Goal: Task Accomplishment & Management: Use online tool/utility

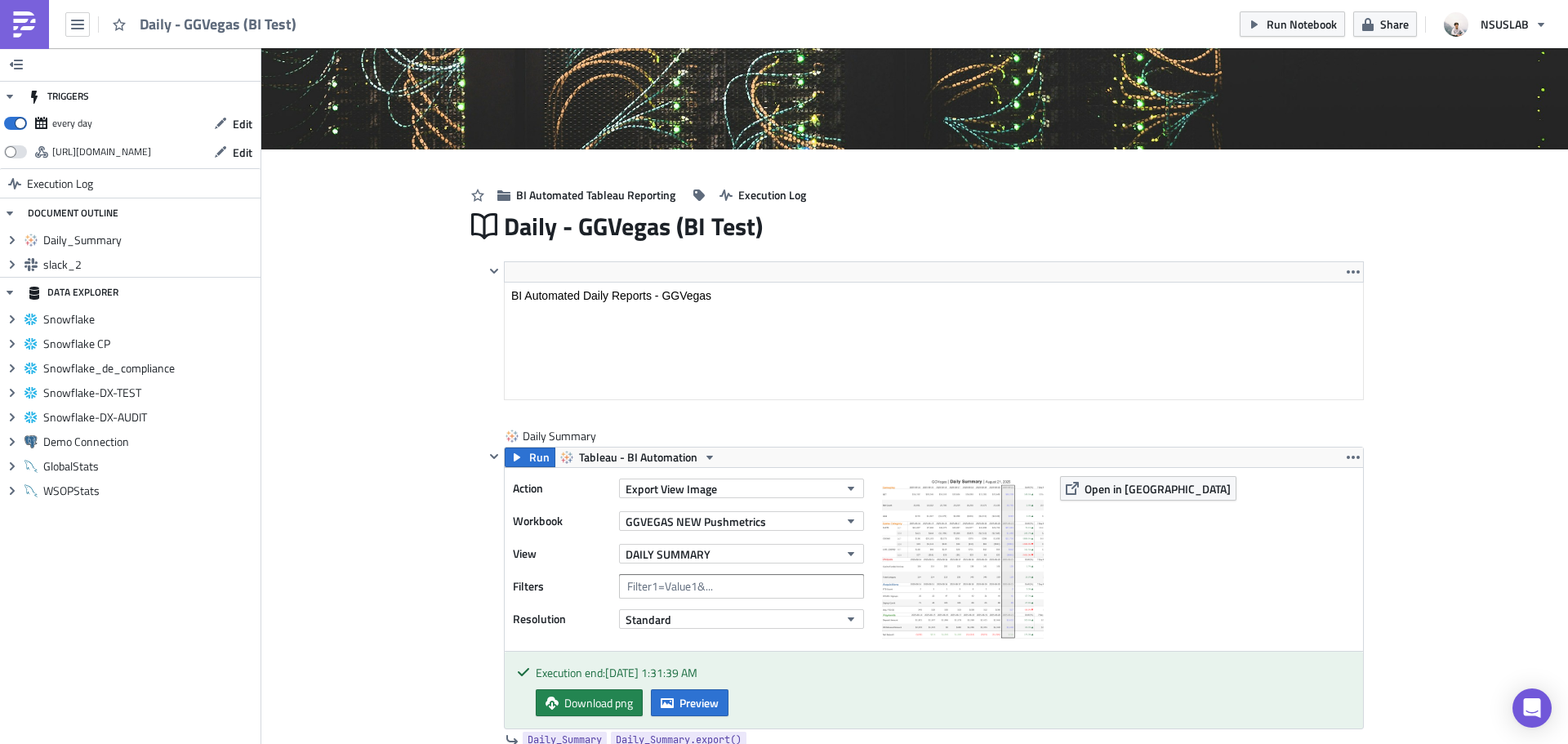
scroll to position [82, 0]
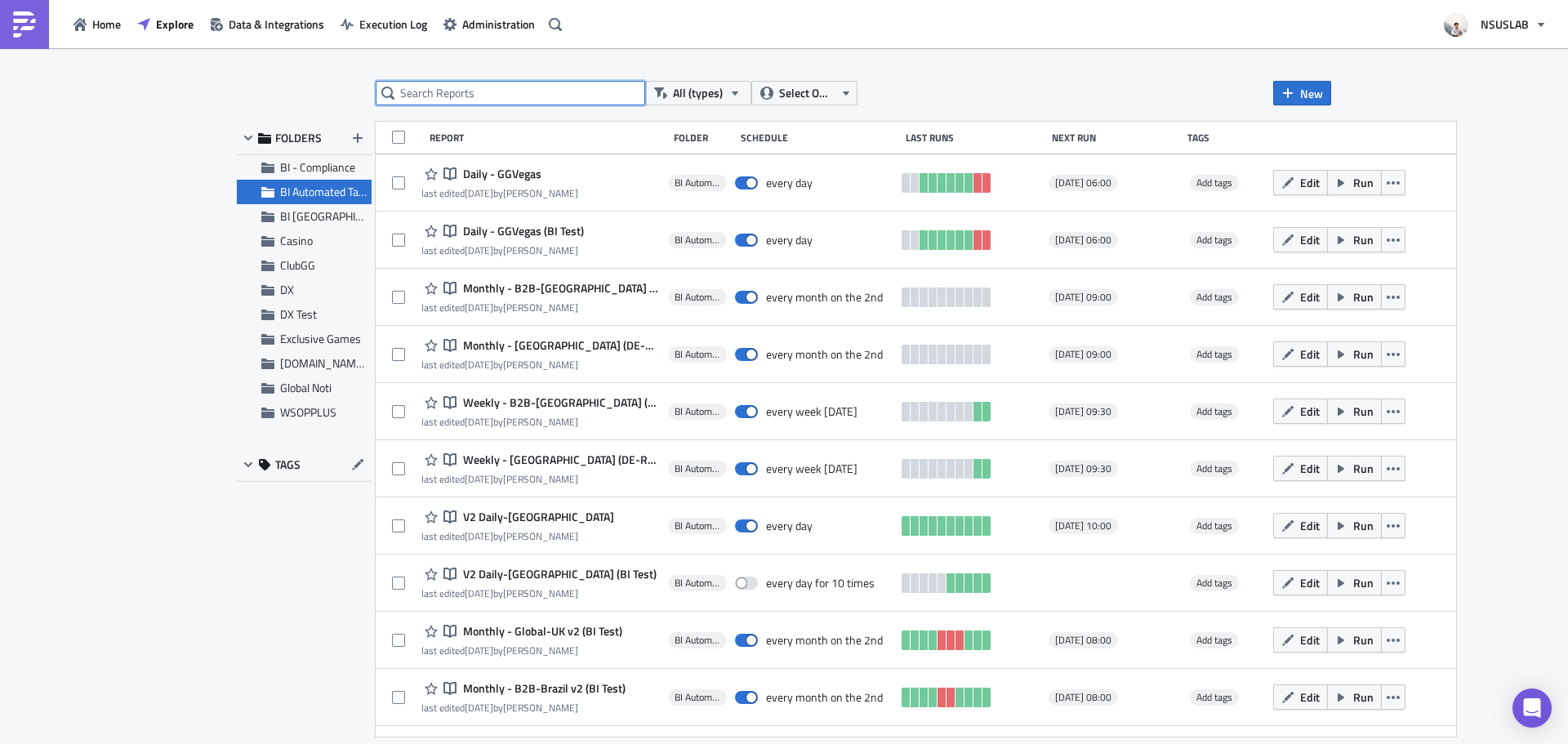
click at [537, 95] on input "text" at bounding box center [510, 93] width 270 height 24
click at [313, 193] on span "BI Automated Tableau Reporting" at bounding box center [356, 192] width 154 height 17
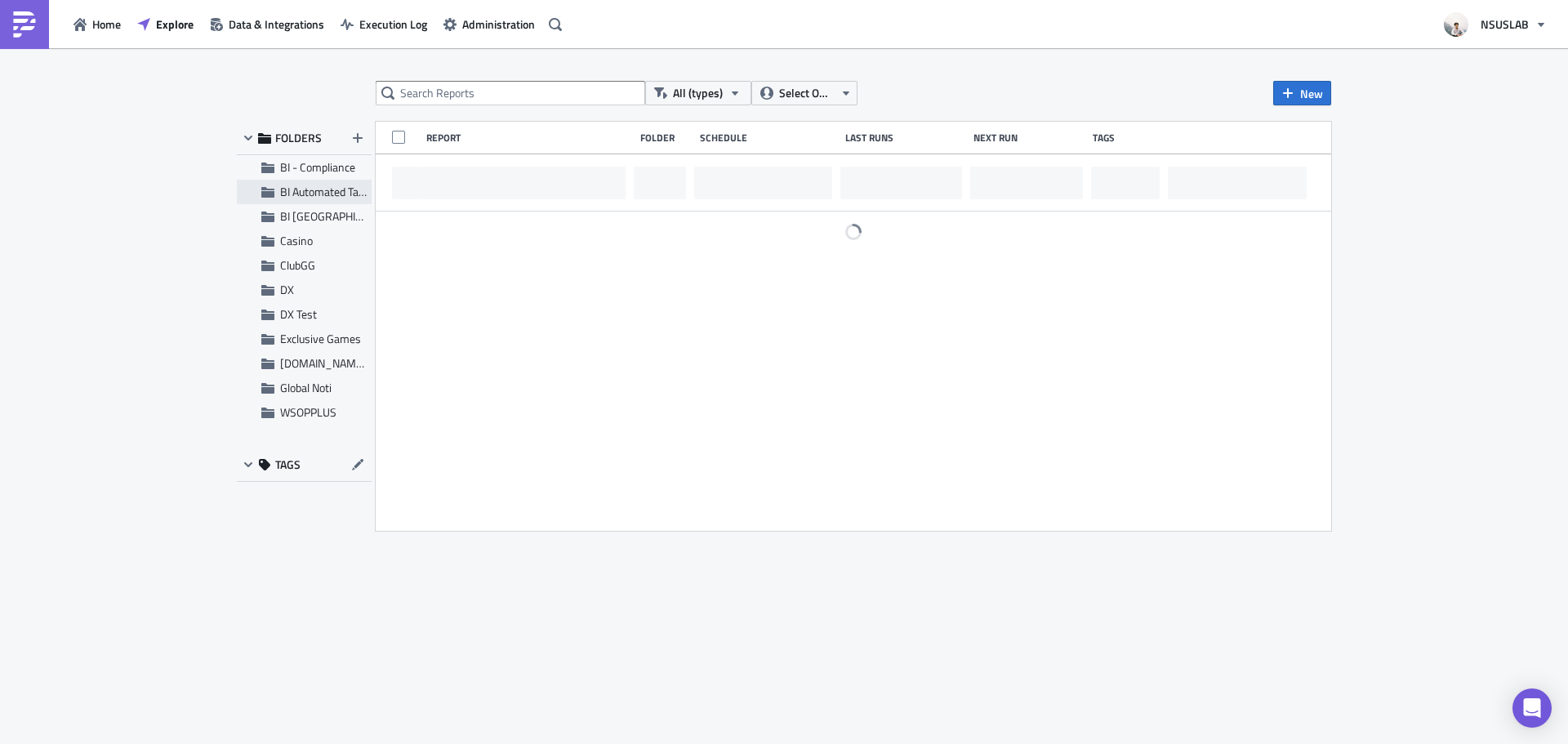
click at [330, 193] on span "BI Automated Tableau Reporting" at bounding box center [356, 192] width 154 height 17
click at [448, 98] on input "text" at bounding box center [510, 93] width 270 height 24
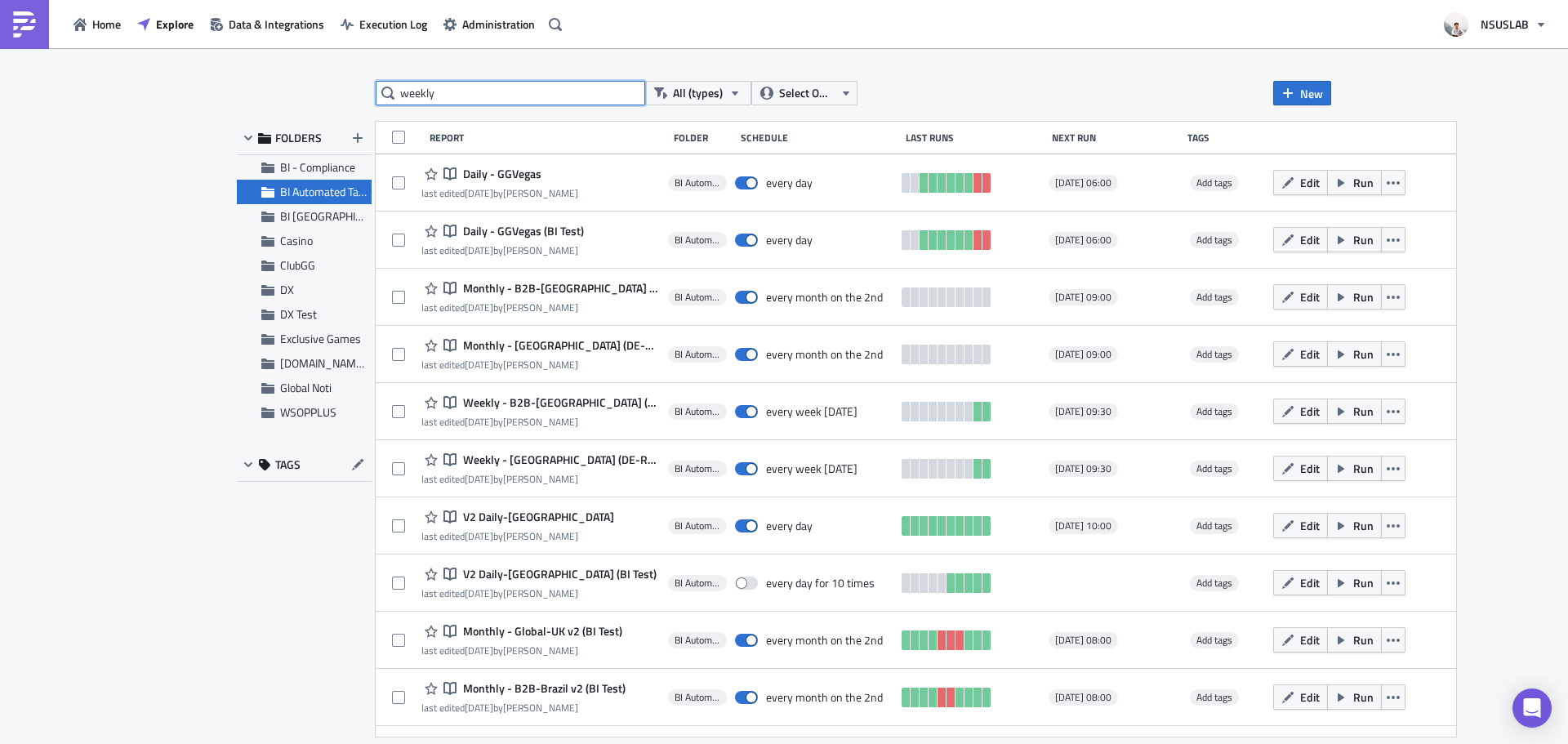
type input "weekly"
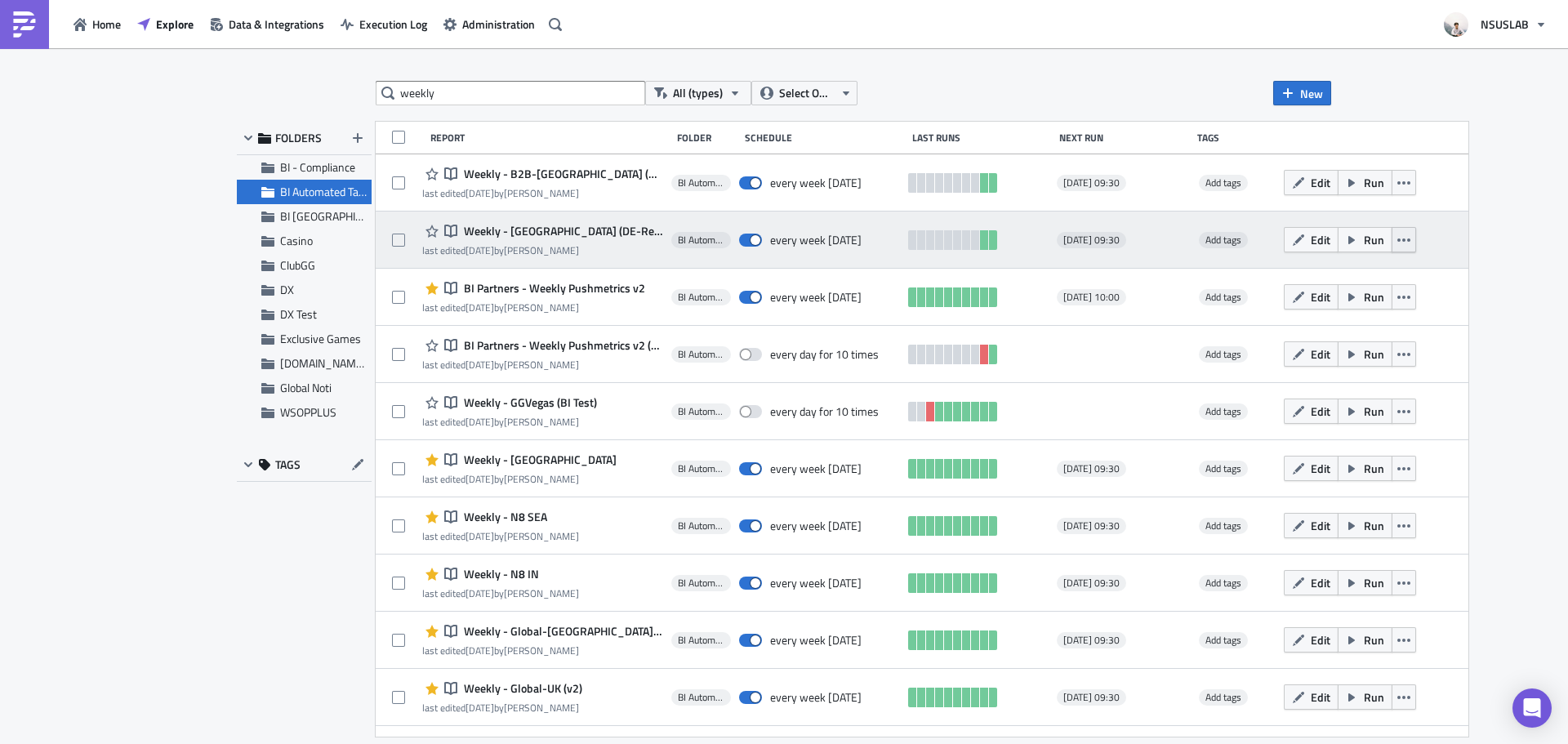
click at [1392, 241] on button "button" at bounding box center [1404, 239] width 24 height 25
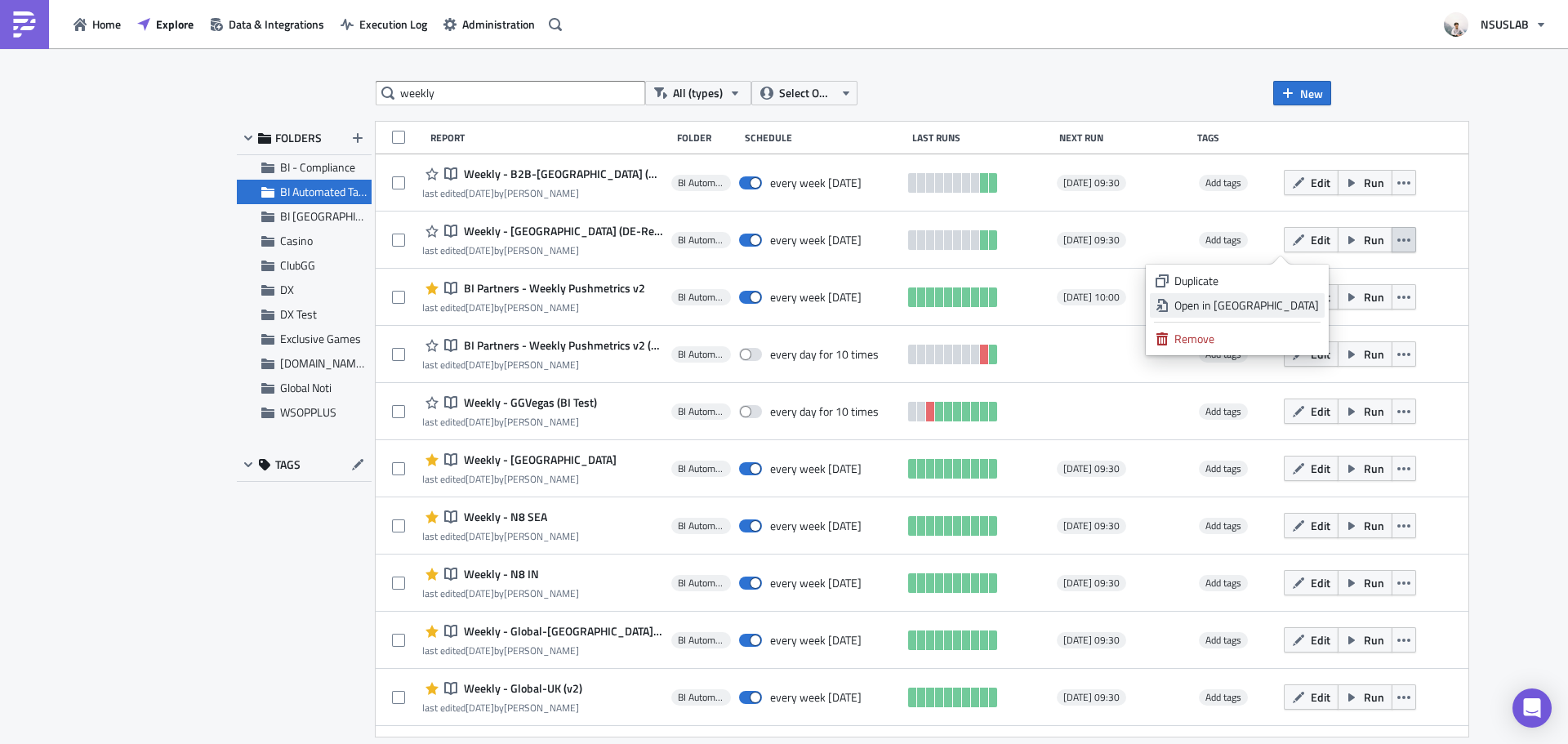
click at [1303, 306] on div "Open in New Tab" at bounding box center [1246, 305] width 145 height 16
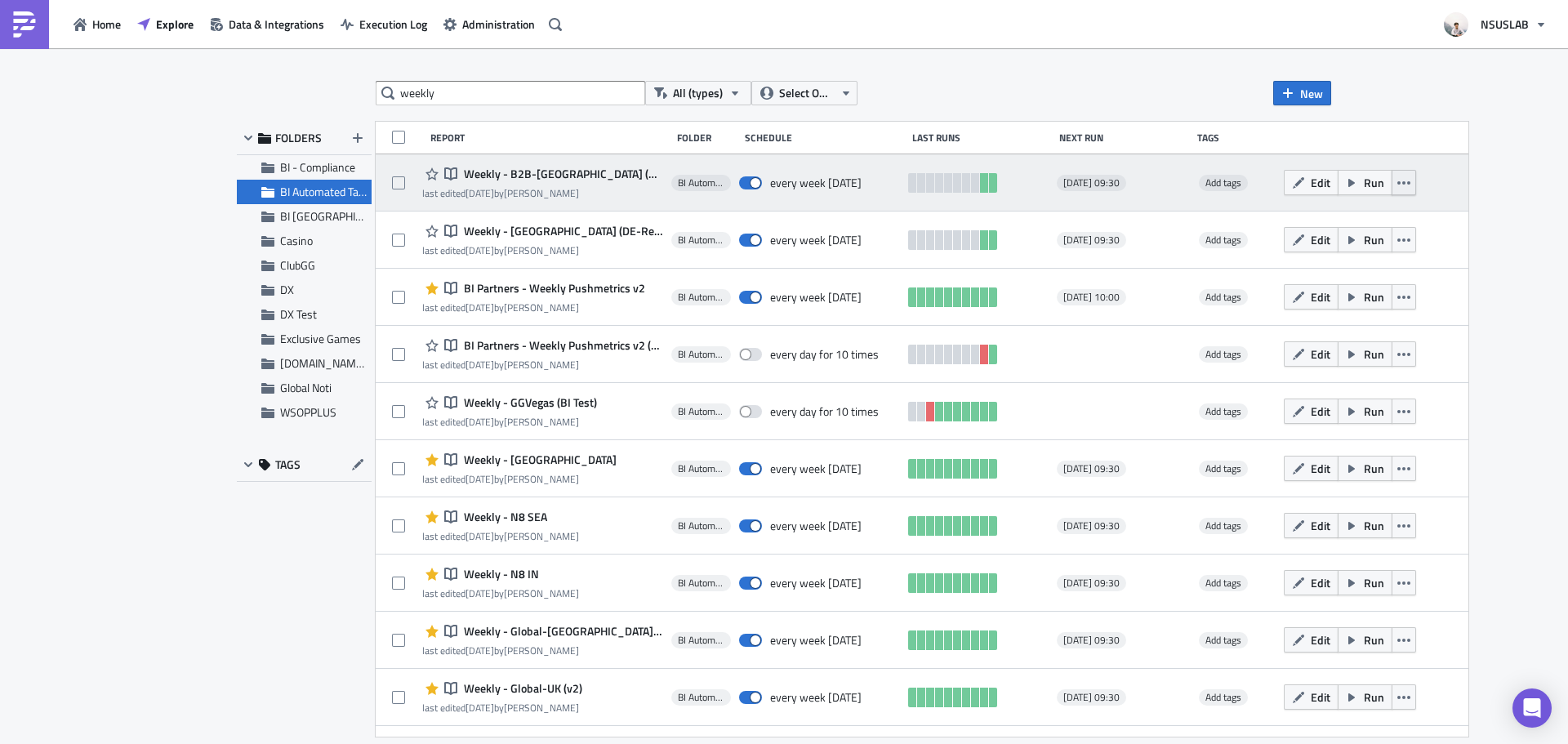
click at [1397, 179] on icon "button" at bounding box center [1403, 182] width 13 height 13
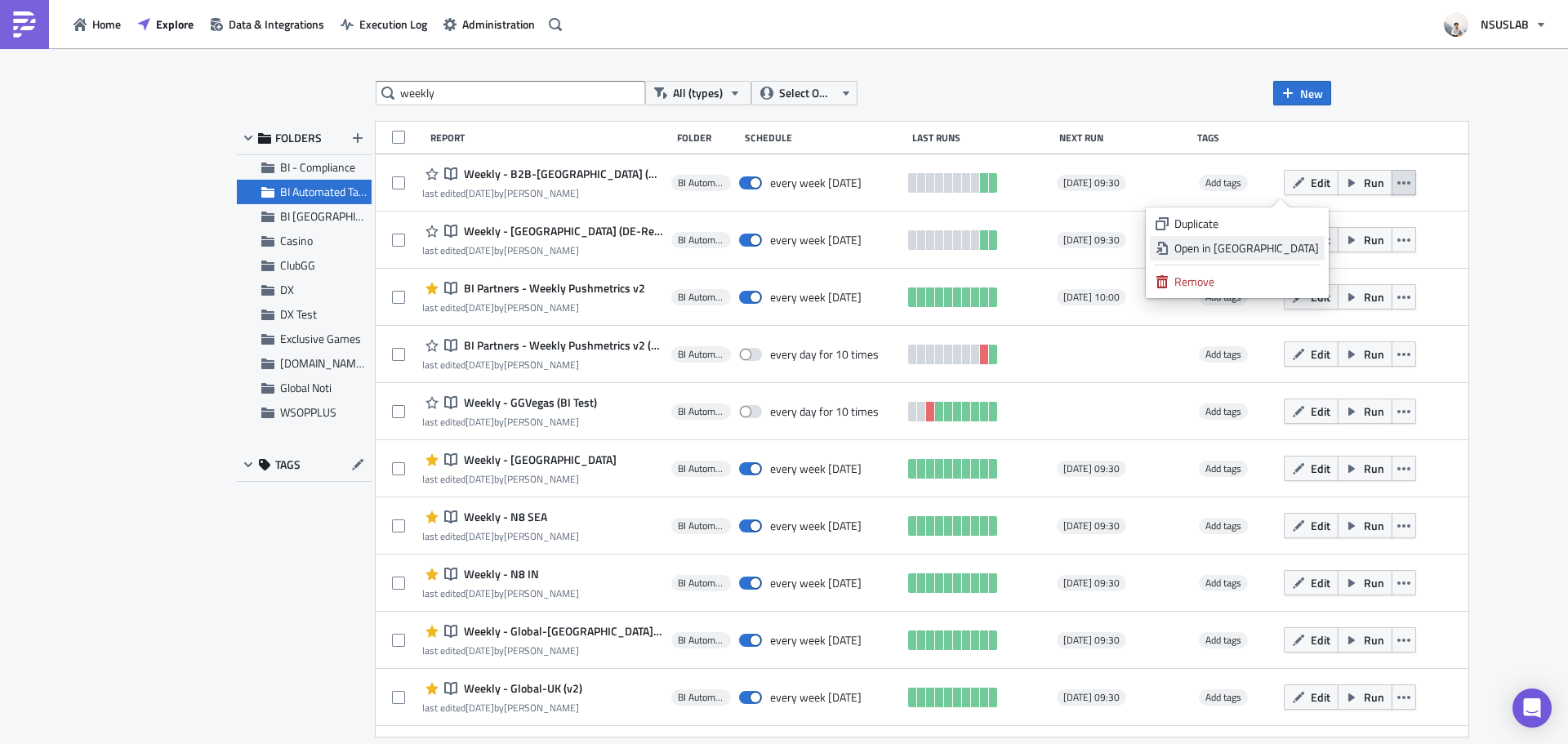
click at [1290, 250] on div "Open in New Tab" at bounding box center [1246, 248] width 145 height 16
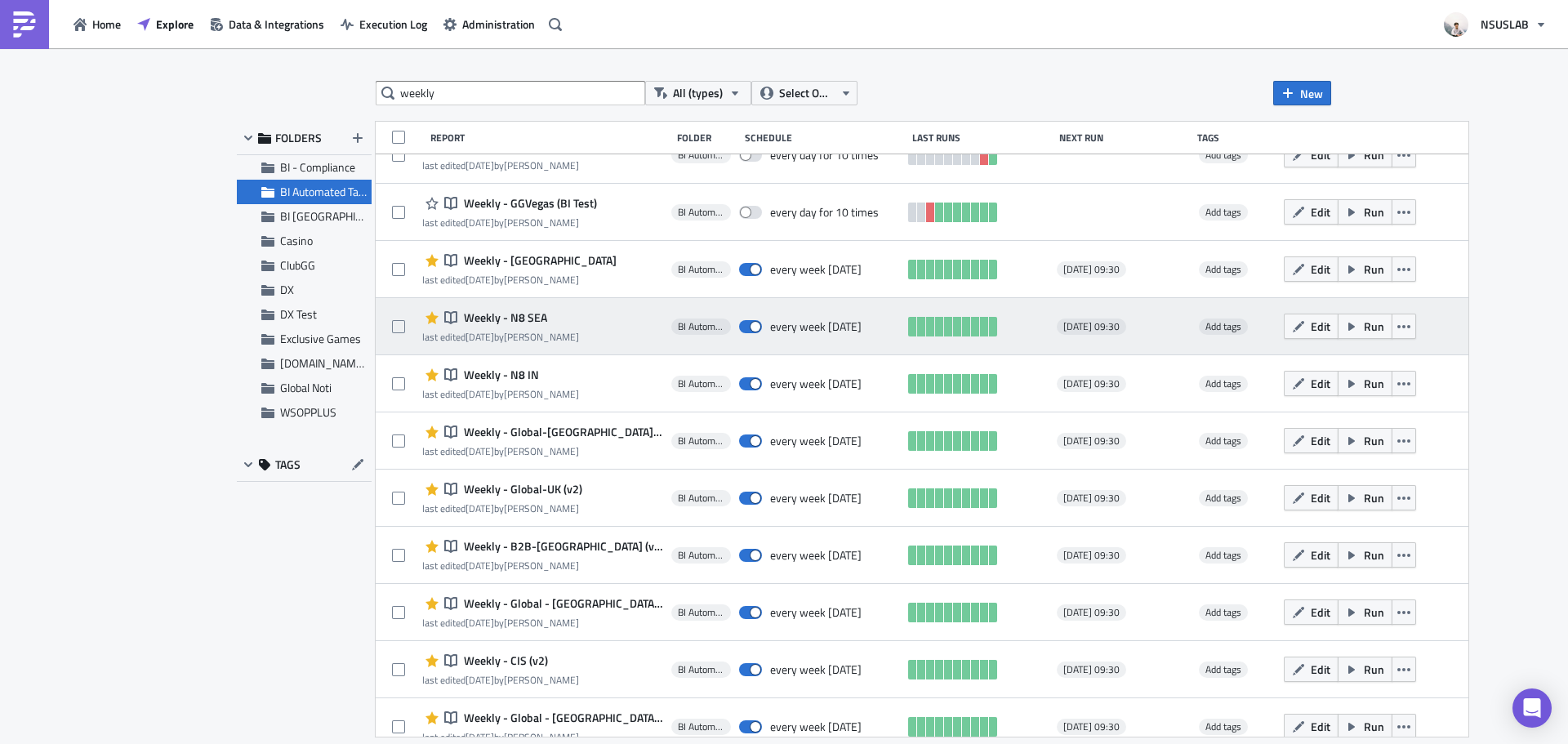
scroll to position [245, 0]
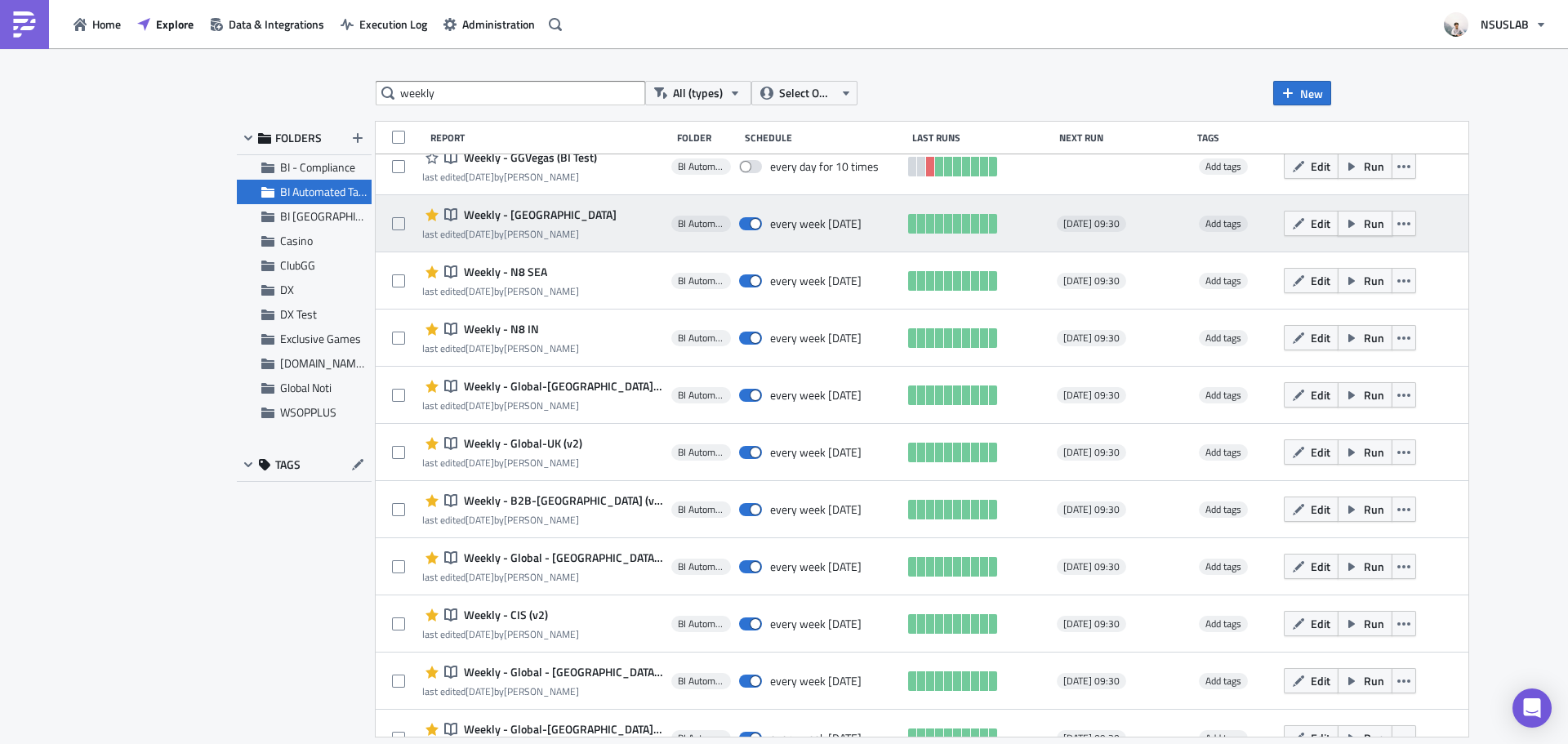
click at [1364, 222] on span "Run" at bounding box center [1375, 224] width 21 height 17
click at [1397, 220] on icon "button" at bounding box center [1403, 223] width 13 height 13
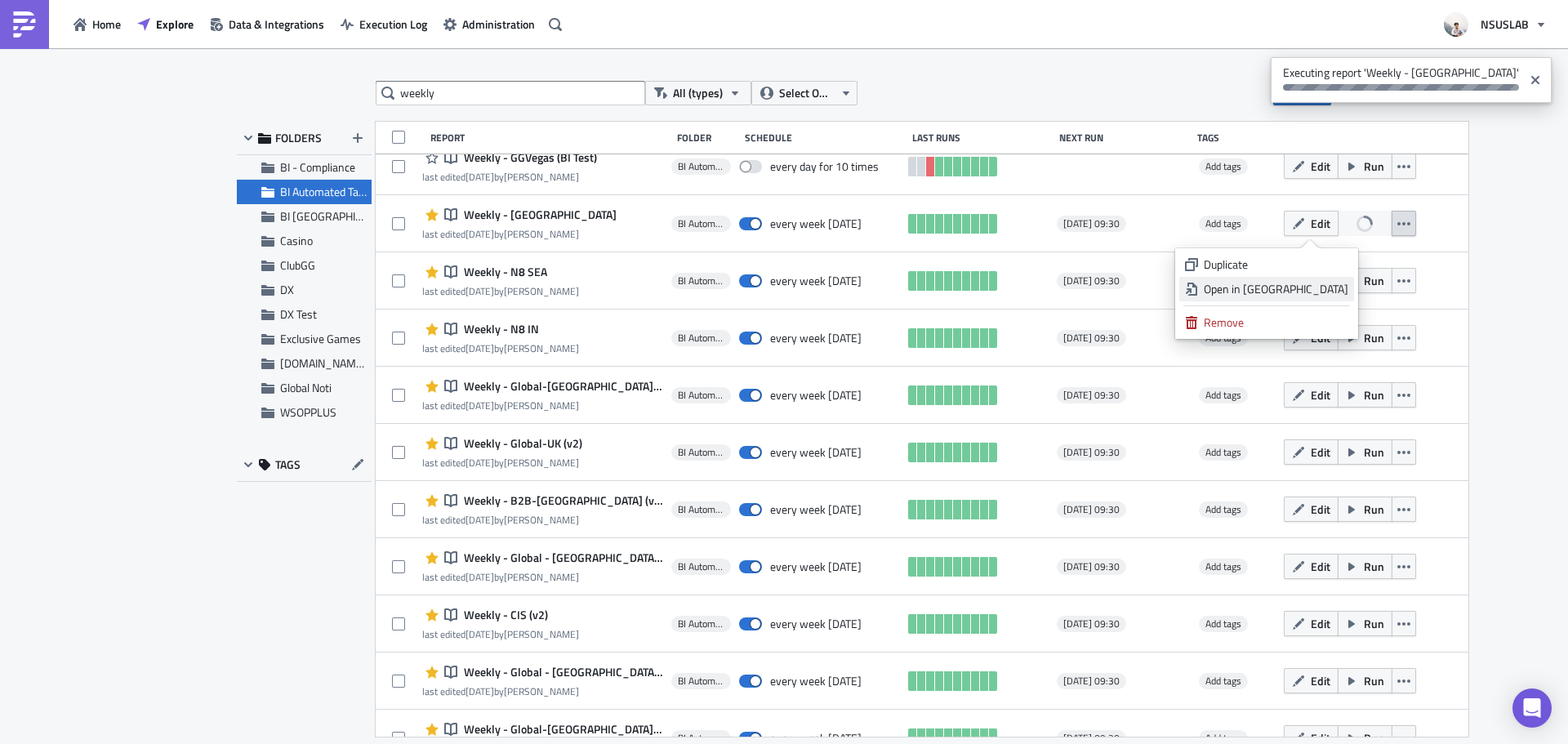
click at [1332, 293] on div "Open in New Tab" at bounding box center [1276, 289] width 145 height 16
click at [1543, 75] on button "Close" at bounding box center [1535, 80] width 24 height 37
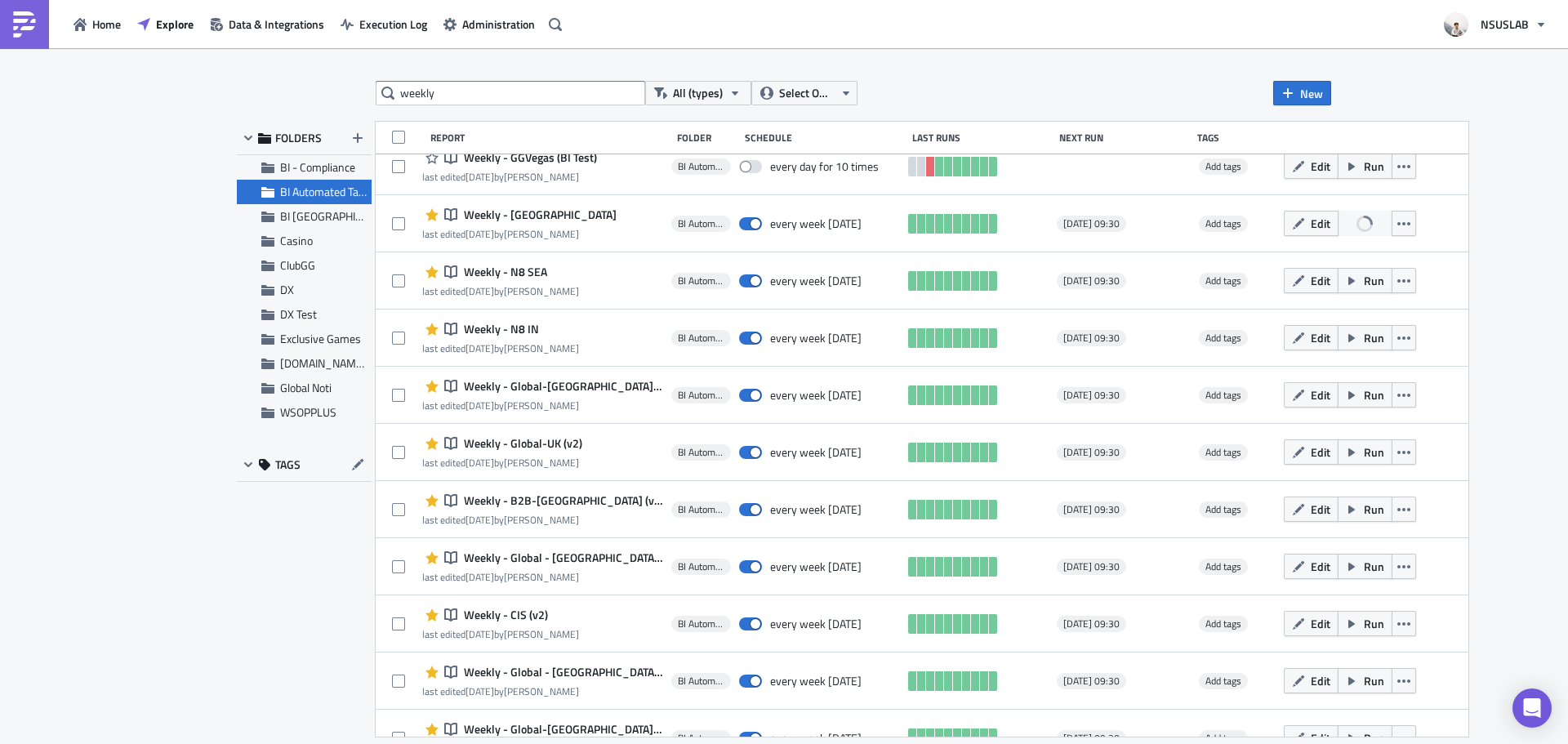
click at [1496, 206] on div "weekly All (types) Select Owner New FOLDERS BI - Compliance BI Automated Tablea…" at bounding box center [784, 397] width 1568 height 698
click at [180, 34] on button "Explore" at bounding box center [166, 23] width 73 height 25
click at [440, 24] on button "Administration" at bounding box center [489, 23] width 108 height 25
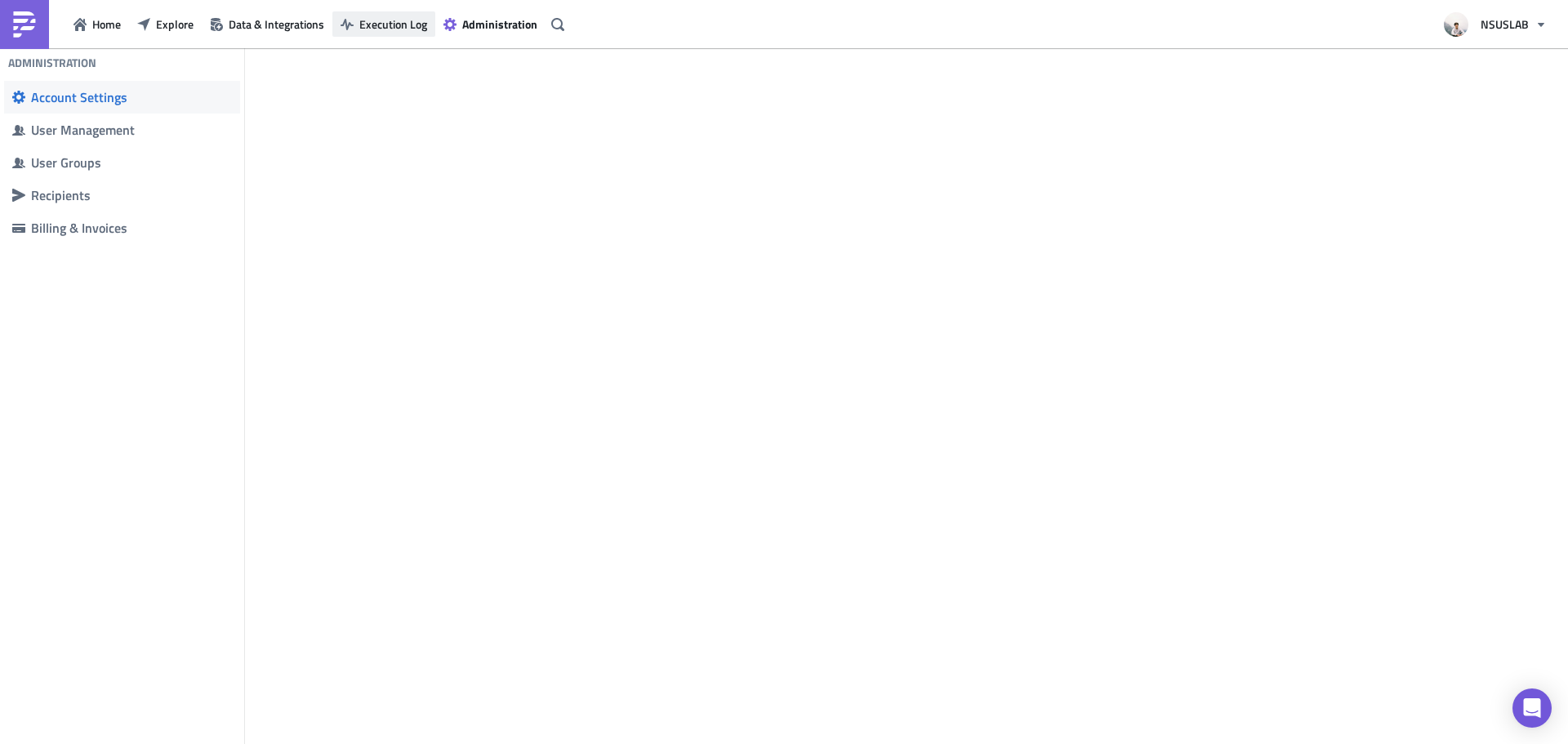
click at [406, 21] on span "Execution Log" at bounding box center [393, 24] width 68 height 17
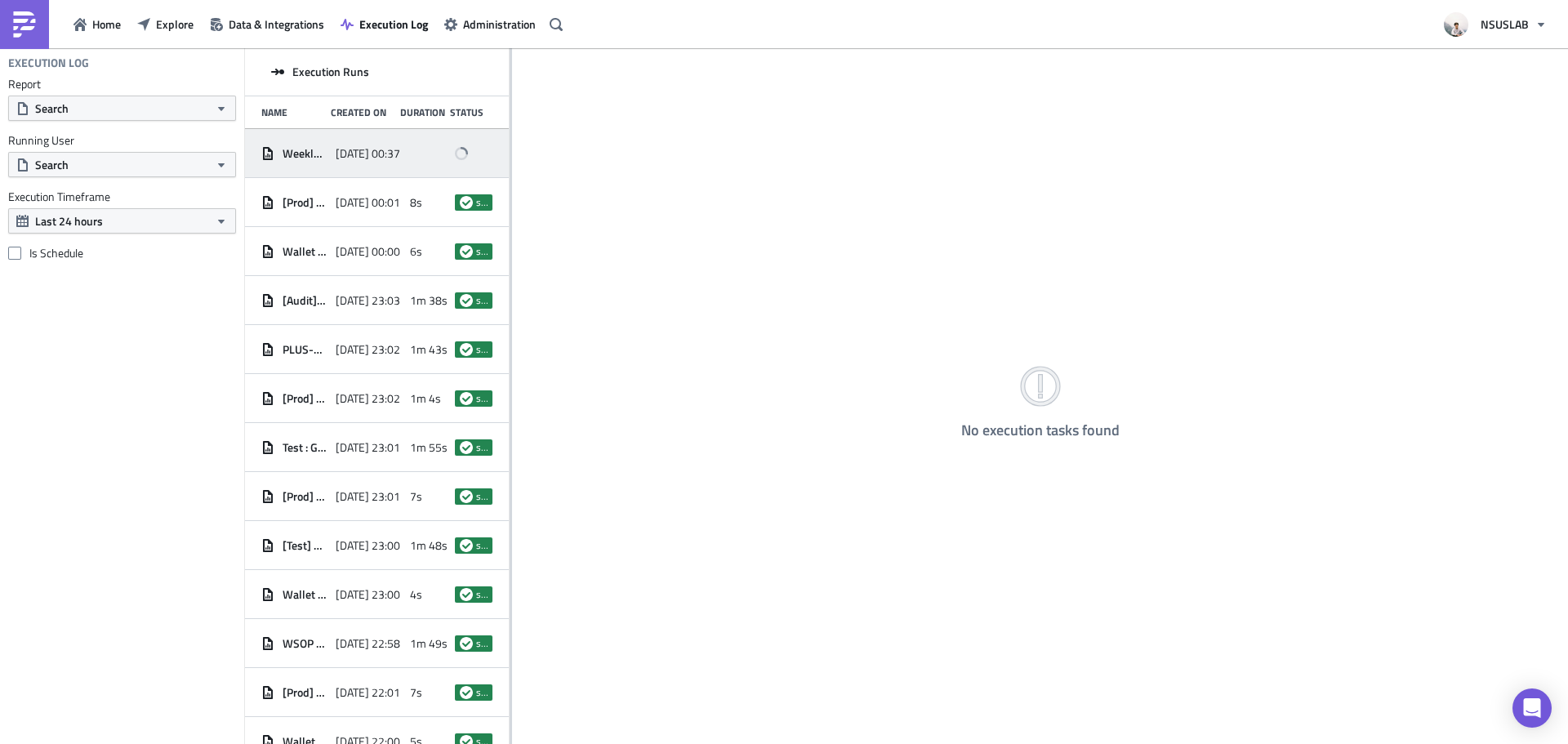
click at [462, 147] on div at bounding box center [473, 153] width 37 height 29
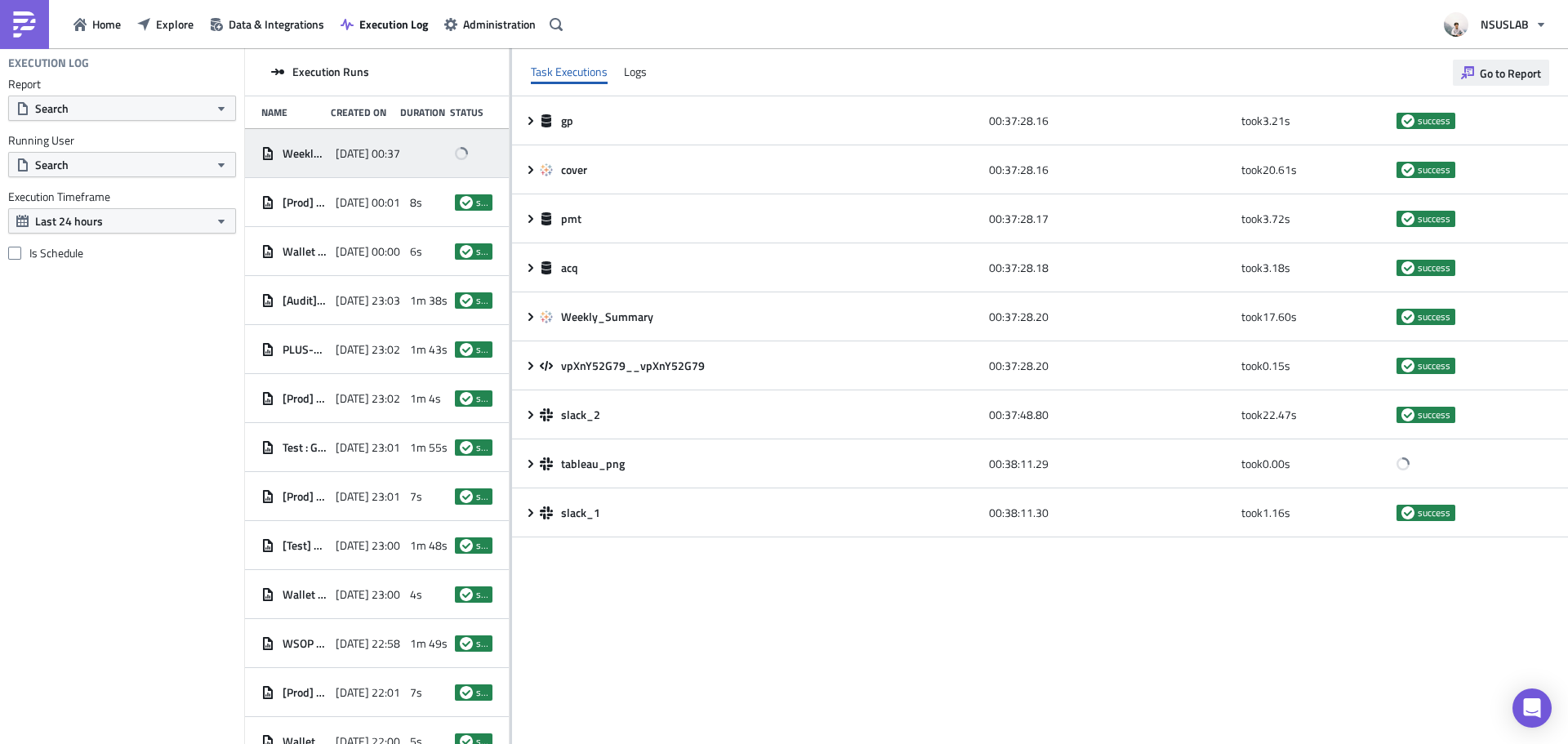
click at [1513, 69] on span "Go to Report" at bounding box center [1510, 73] width 62 height 17
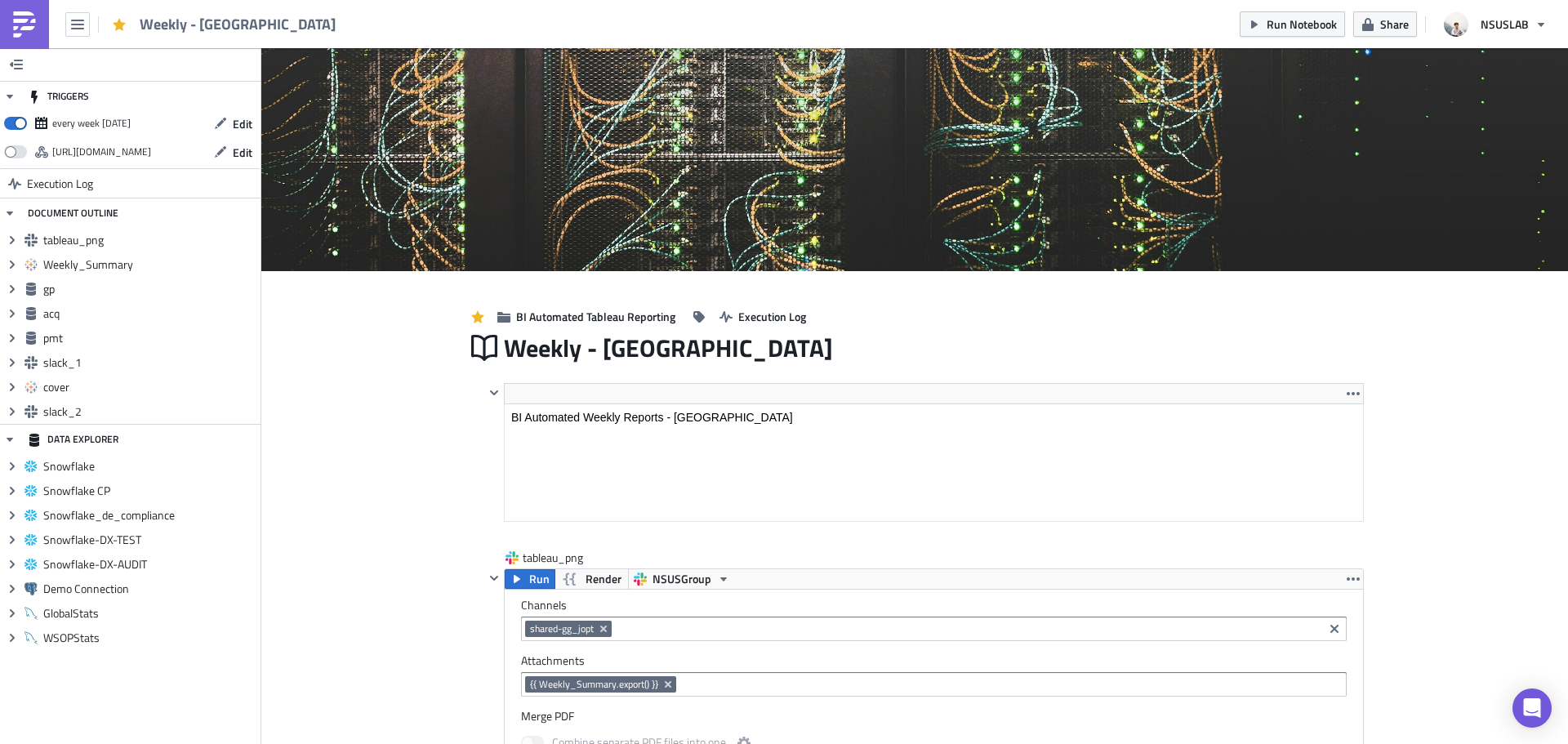
scroll to position [187, 877]
click at [21, 61] on icon "button" at bounding box center [16, 64] width 13 height 10
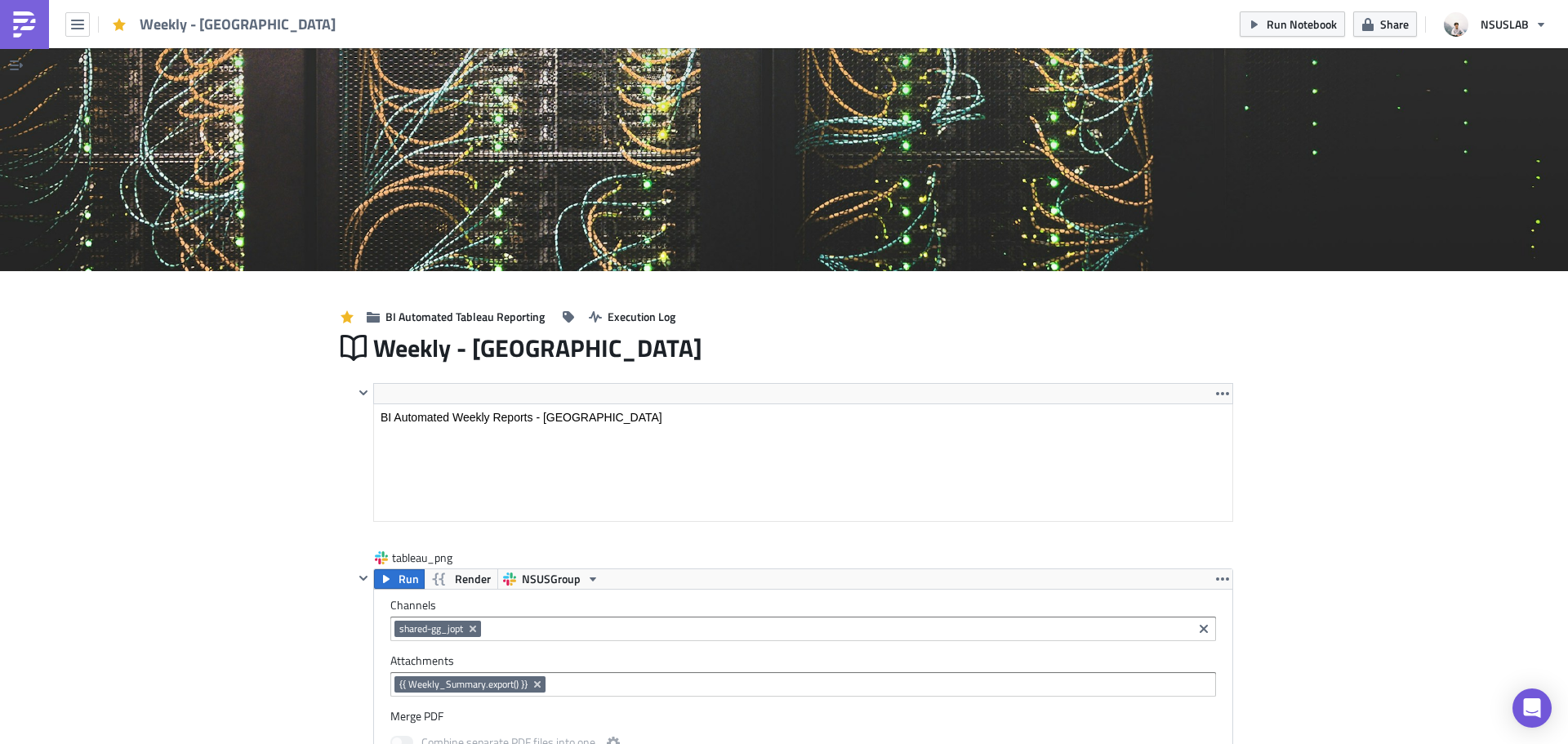
click at [35, 35] on img at bounding box center [24, 24] width 26 height 26
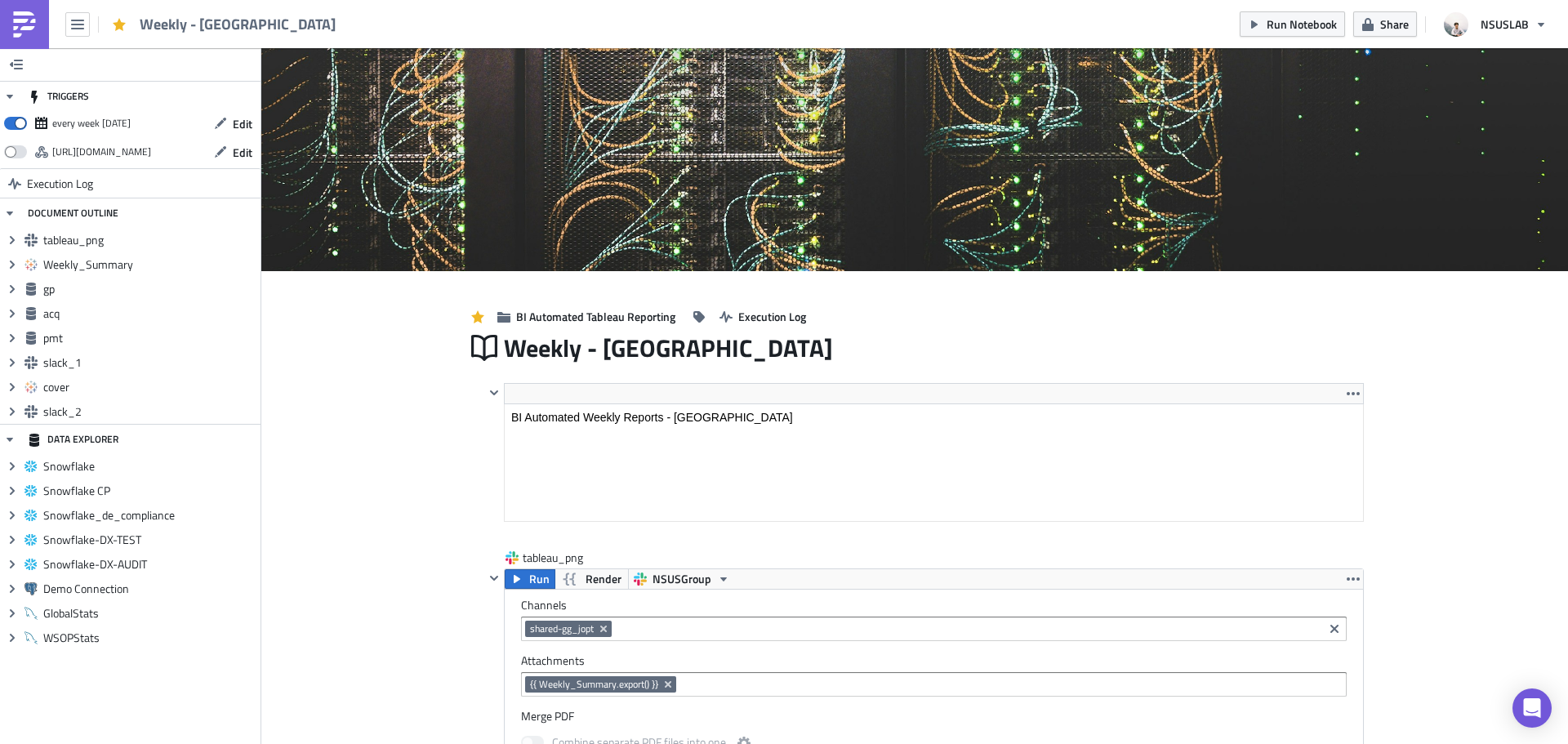
scroll to position [187, 877]
click at [212, 186] on link "Execution Log" at bounding box center [130, 183] width 260 height 29
click at [31, 26] on img at bounding box center [24, 24] width 26 height 26
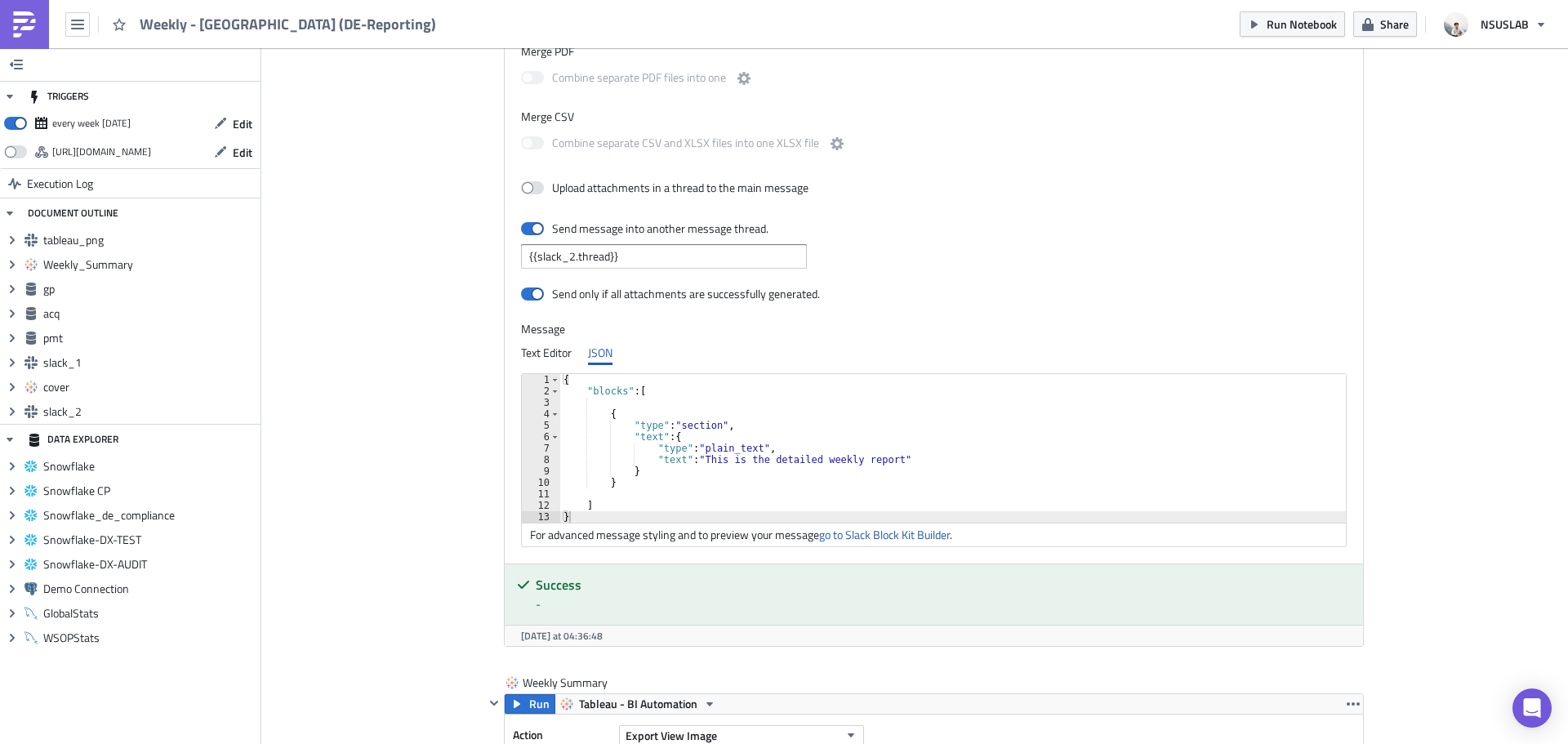
scroll to position [361, 0]
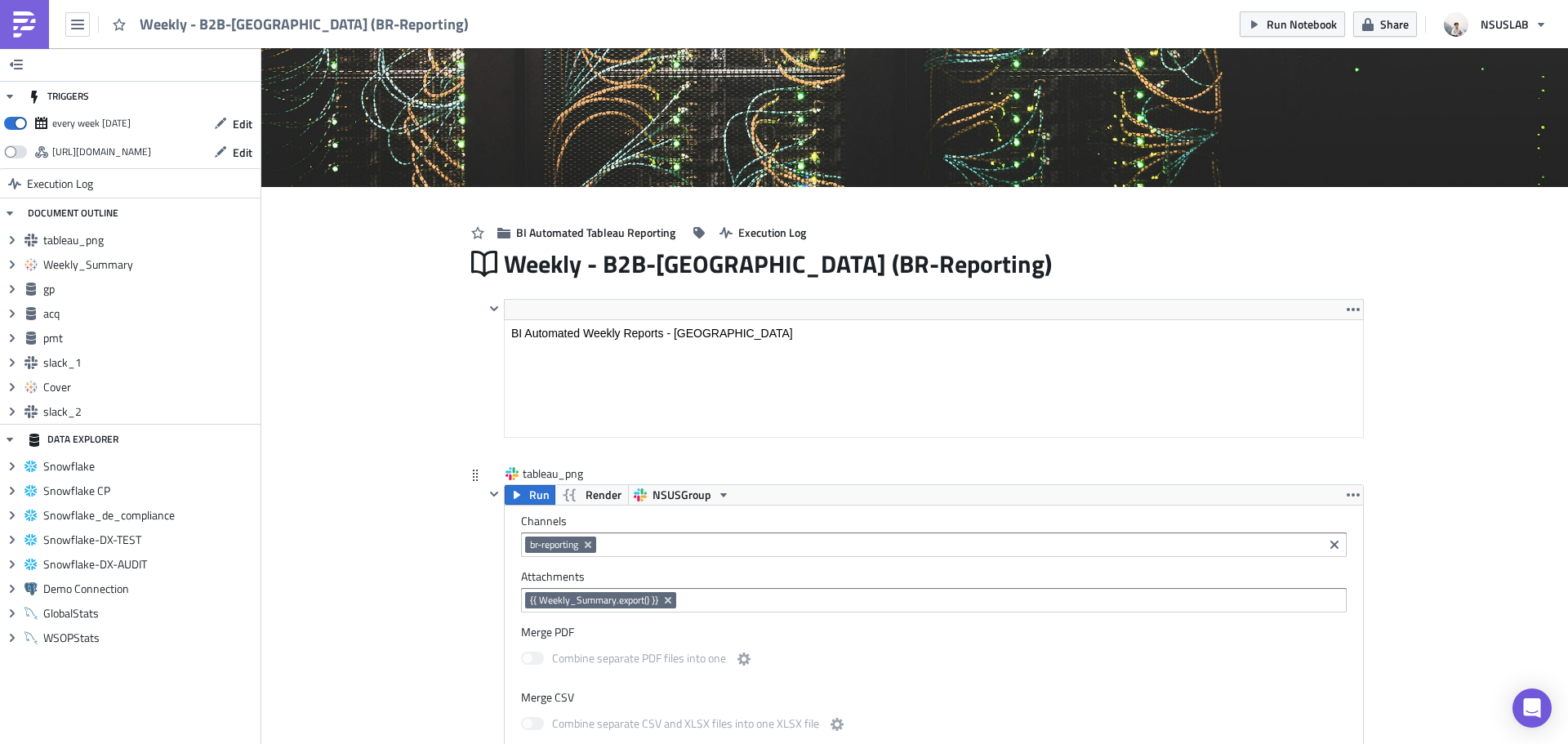
scroll to position [408, 0]
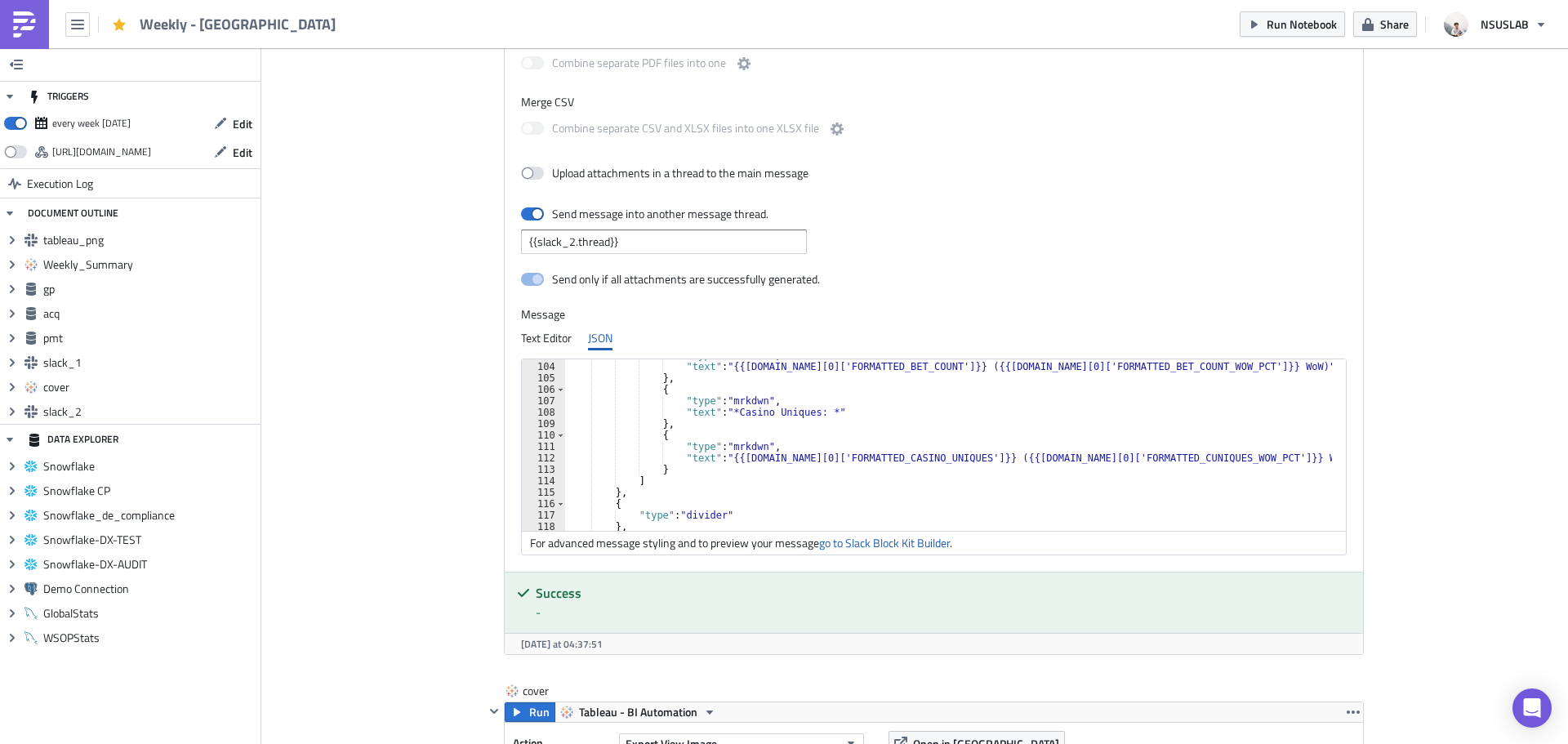
scroll to position [1126, 0]
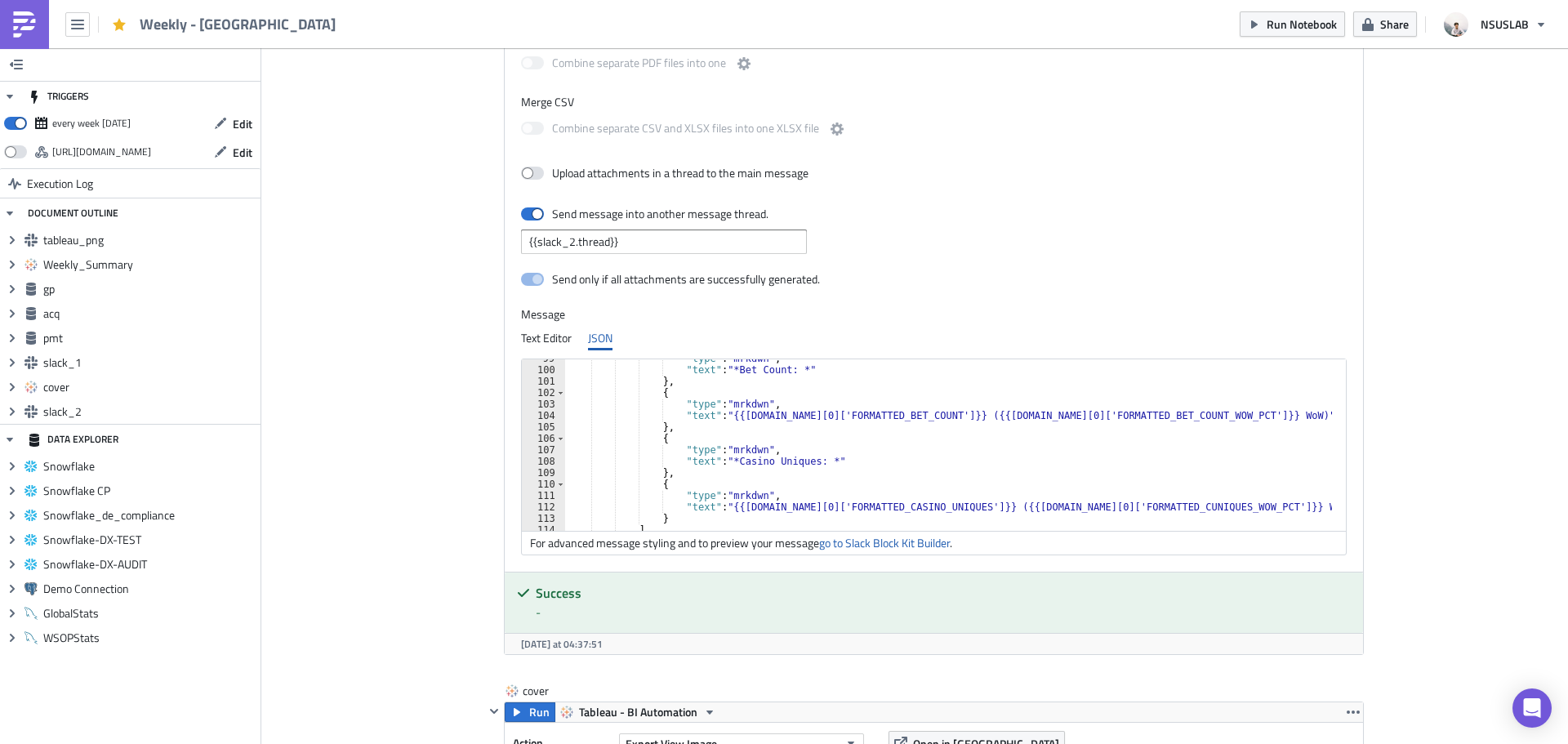
drag, startPoint x: 762, startPoint y: 461, endPoint x: 771, endPoint y: 459, distance: 9.2
click at [762, 460] on div ""type" : "mrkdwn" , "text" : "*Bet Count: *" } , { "type" : "mrkdwn" , "text" :…" at bounding box center [949, 450] width 767 height 194
click at [885, 506] on div ""type" : "mrkdwn" , "text" : "*Bet Count: *" } , { "type" : "mrkdwn" , "text" :…" at bounding box center [949, 450] width 767 height 194
click at [841, 459] on div ""type" : "mrkdwn" , "text" : "*Bet Count: *" } , { "type" : "mrkdwn" , "text" :…" at bounding box center [949, 450] width 767 height 194
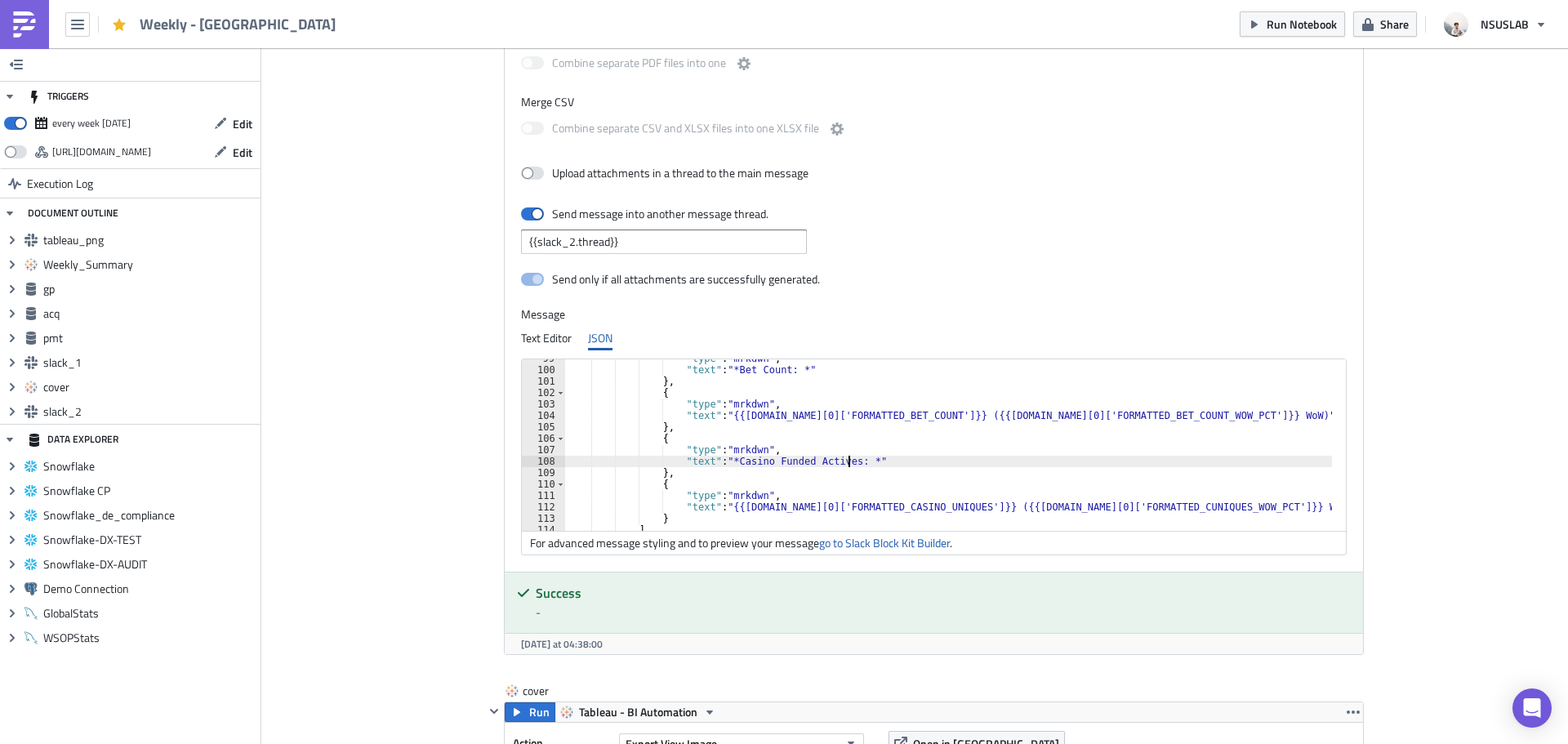
click at [883, 482] on div ""type" : "mrkdwn" , "text" : "*Bet Count: *" } , { "type" : "mrkdwn" , "text" :…" at bounding box center [949, 450] width 767 height 194
click at [877, 453] on div ""type" : "mrkdwn" , "text" : "*Bet Count: *" } , { "type" : "mrkdwn" , "text" :…" at bounding box center [949, 450] width 767 height 194
type textarea ""type": "mrkdwn","
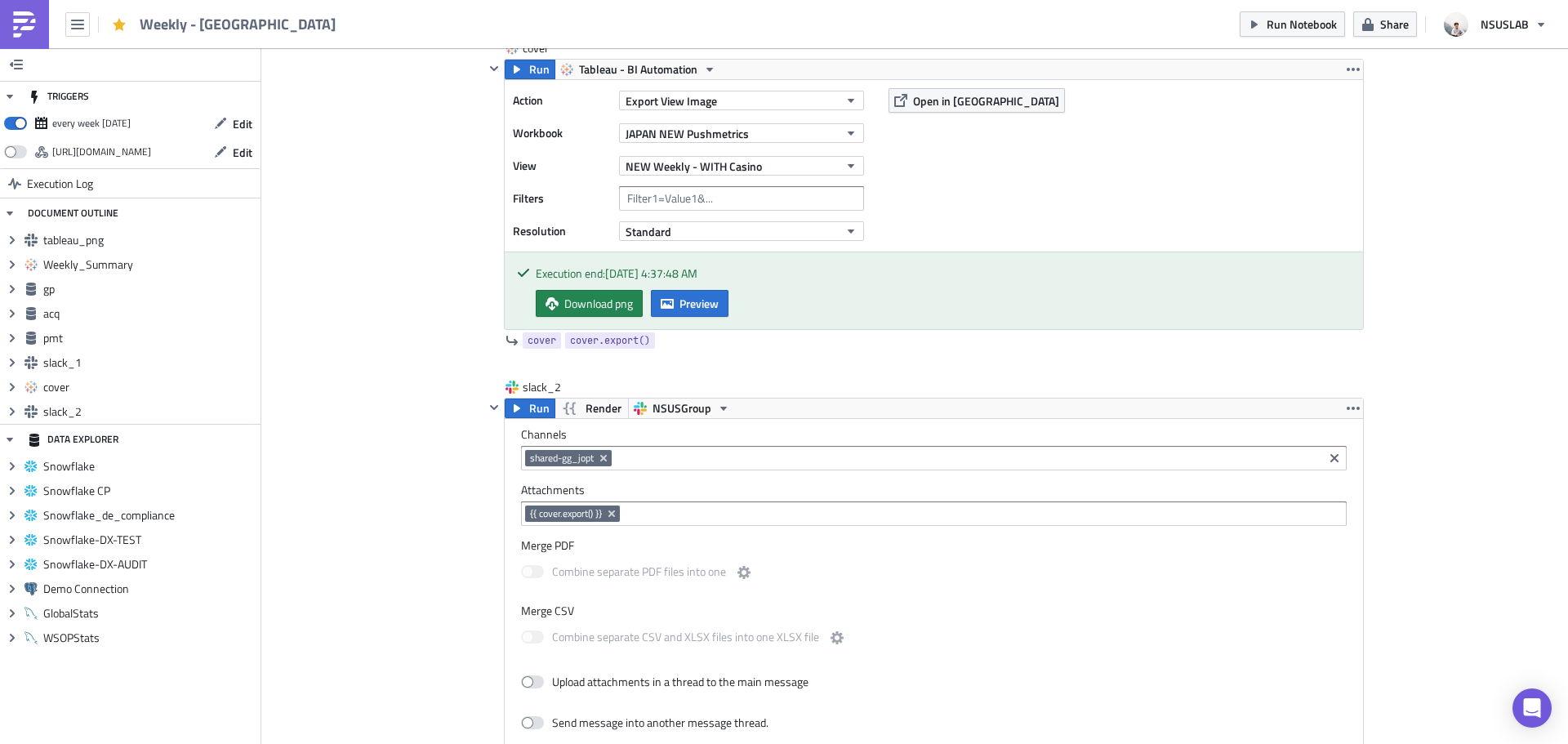
scroll to position [3818, 0]
